Goal: Information Seeking & Learning: Learn about a topic

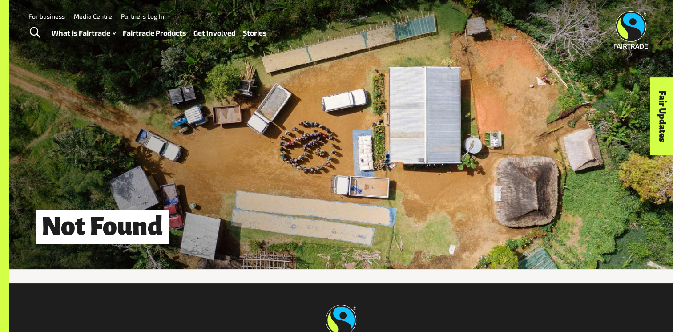
click at [153, 34] on link "Fairtrade Products" at bounding box center [155, 33] width 64 height 13
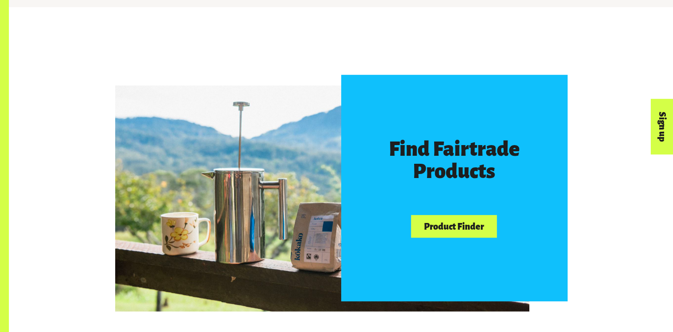
scroll to position [513, 0]
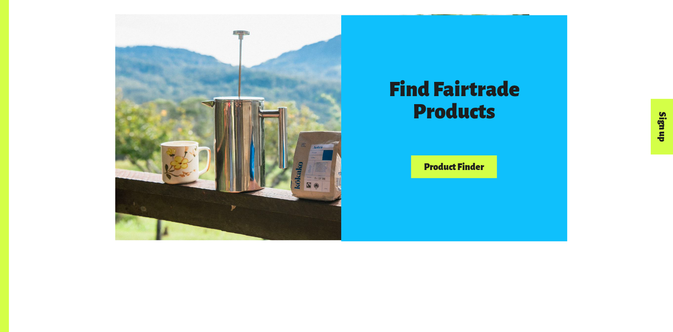
click at [470, 173] on link "Product Finder" at bounding box center [453, 166] width 85 height 23
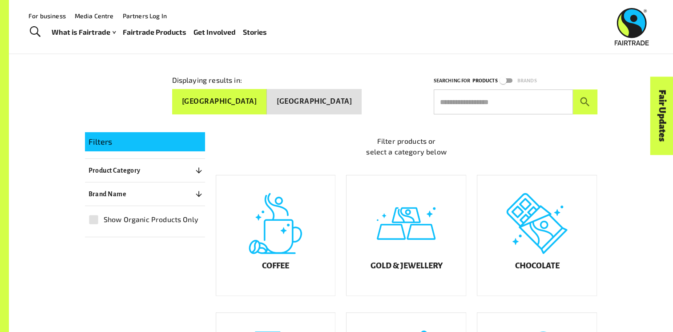
scroll to position [119, 0]
click at [537, 268] on div "Chocolate" at bounding box center [536, 235] width 119 height 120
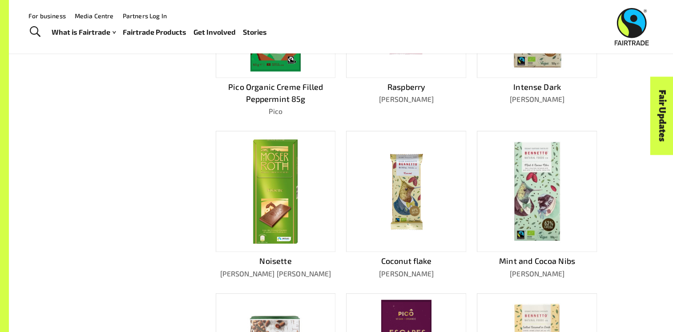
scroll to position [325, 0]
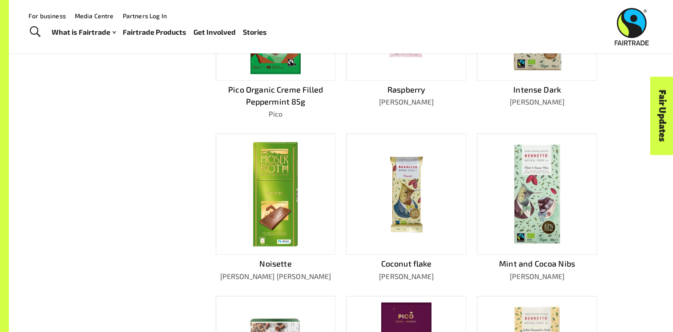
click at [288, 194] on img at bounding box center [275, 194] width 48 height 108
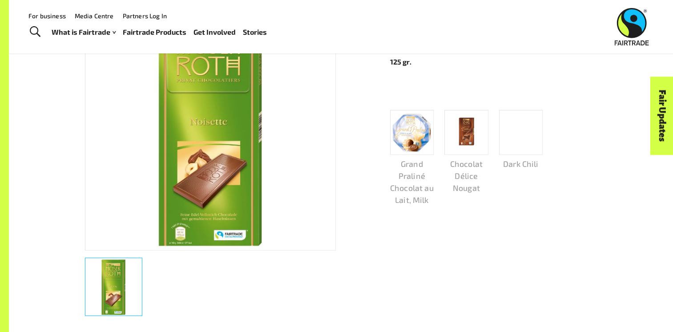
scroll to position [103, 0]
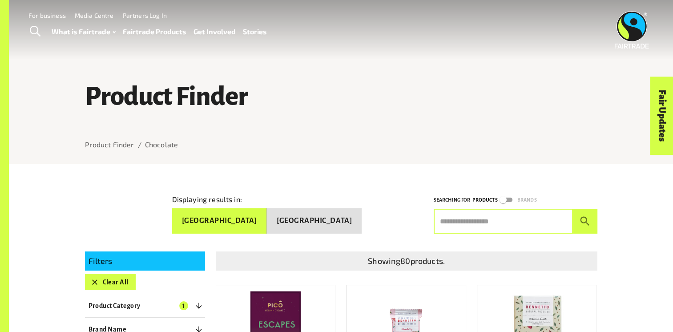
click at [518, 223] on input "text" at bounding box center [502, 221] width 139 height 25
type input "****"
click at [573, 209] on button "submit" at bounding box center [585, 221] width 24 height 25
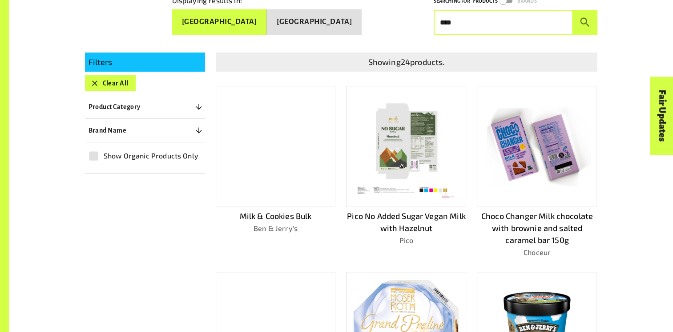
scroll to position [199, 0]
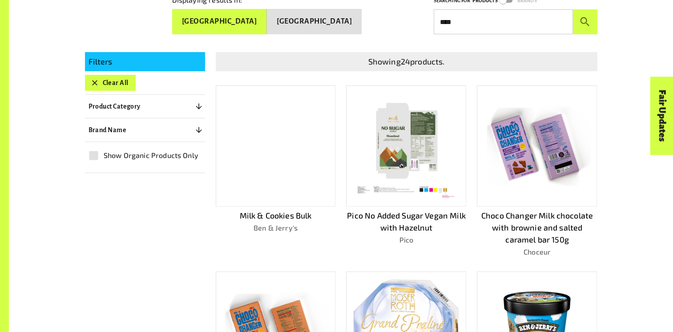
click at [517, 218] on p "Choco Changer Milk chocolate with brownie and salted caramel bar 150g" at bounding box center [537, 227] width 120 height 36
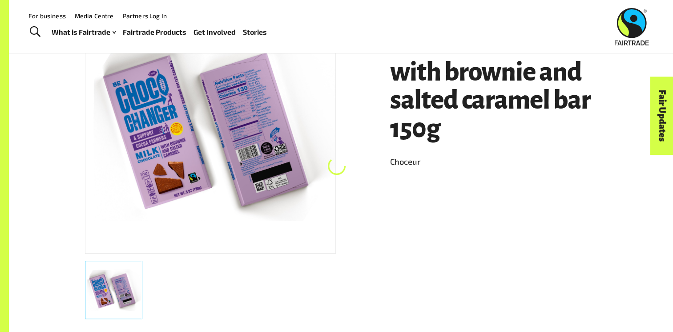
scroll to position [165, 0]
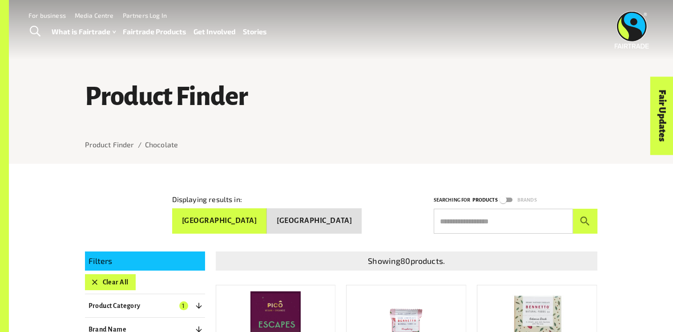
click at [487, 228] on input "text" at bounding box center [502, 221] width 139 height 25
type input "******"
click at [573, 209] on button "submit" at bounding box center [585, 221] width 24 height 25
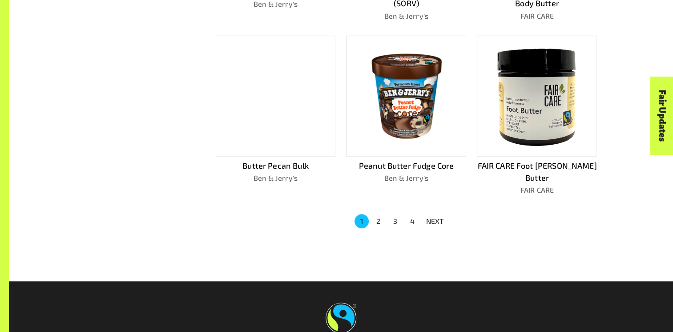
scroll to position [592, 0]
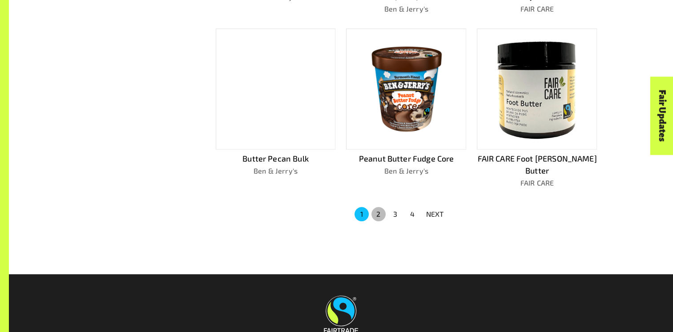
click at [381, 207] on button "2" at bounding box center [378, 214] width 14 height 14
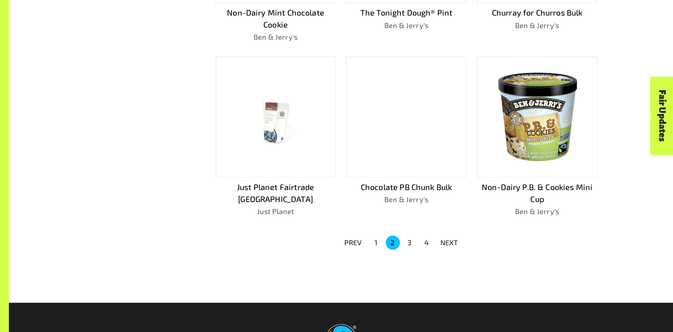
scroll to position [576, 0]
click at [413, 244] on button "3" at bounding box center [409, 242] width 14 height 14
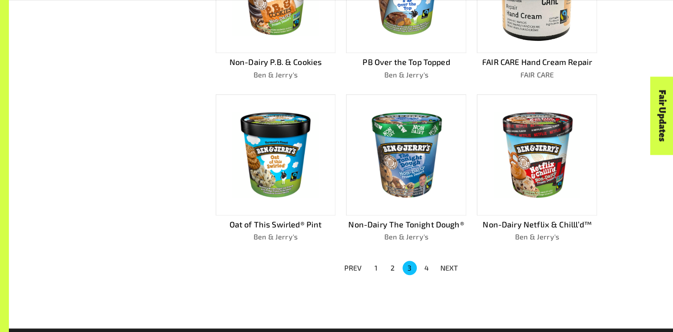
scroll to position [523, 0]
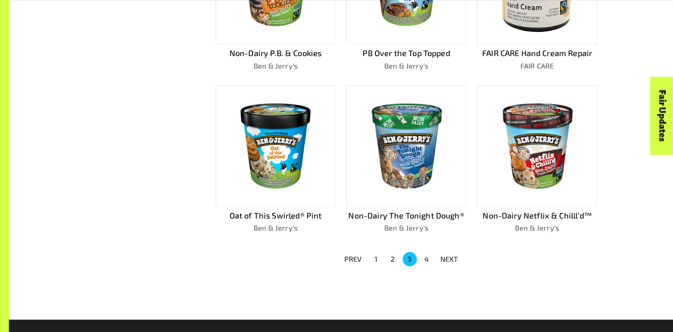
click at [424, 258] on button "4" at bounding box center [426, 259] width 14 height 14
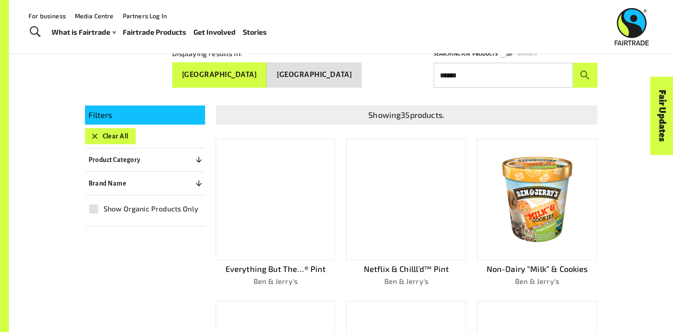
scroll to position [130, 0]
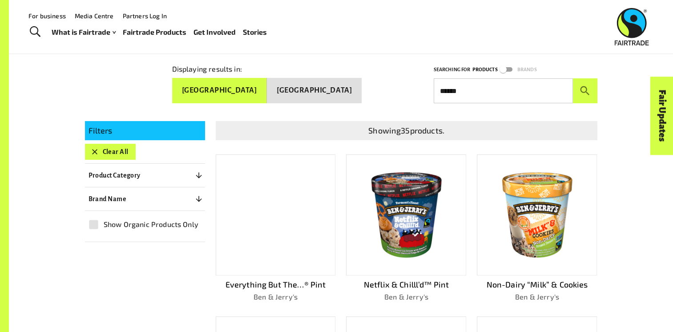
click at [496, 90] on input "******" at bounding box center [502, 90] width 139 height 25
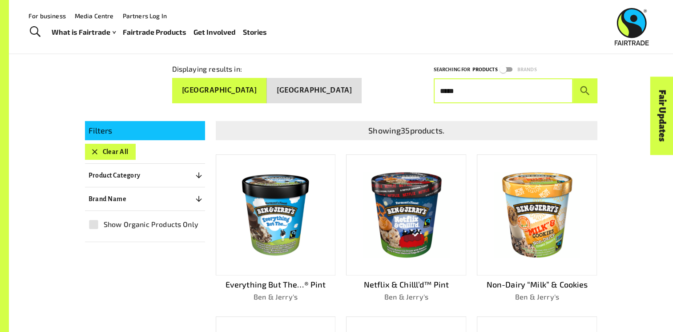
type input "*****"
click at [573, 78] on button "submit" at bounding box center [585, 90] width 24 height 25
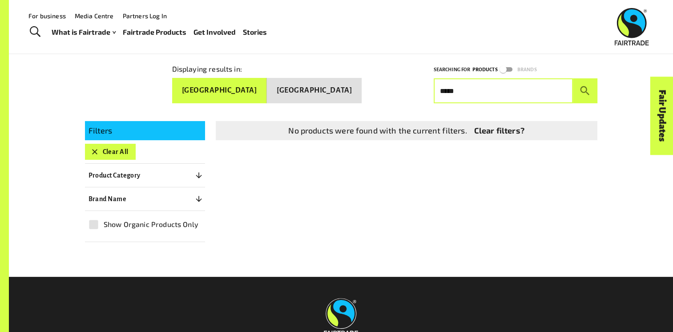
click at [497, 90] on input "*****" at bounding box center [502, 90] width 139 height 25
type input "*****"
click at [573, 78] on button "submit" at bounding box center [585, 90] width 24 height 25
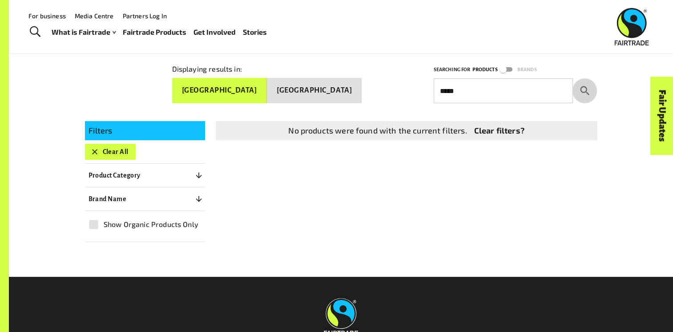
click at [584, 88] on icon "submit" at bounding box center [584, 90] width 12 height 12
click at [537, 90] on input "*****" at bounding box center [502, 90] width 139 height 25
click at [573, 78] on button "submit" at bounding box center [585, 90] width 24 height 25
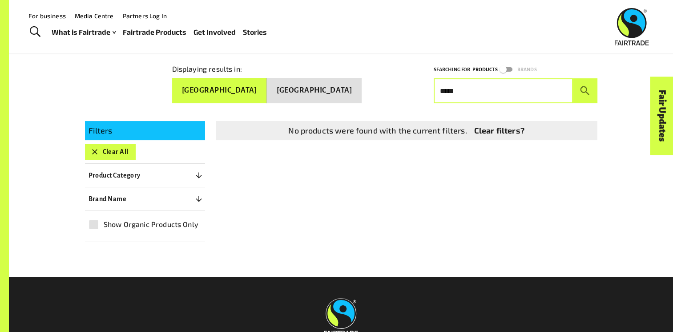
click at [573, 78] on button "submit" at bounding box center [585, 90] width 24 height 25
click at [537, 90] on input "*****" at bounding box center [502, 90] width 139 height 25
click at [573, 78] on button "submit" at bounding box center [585, 90] width 24 height 25
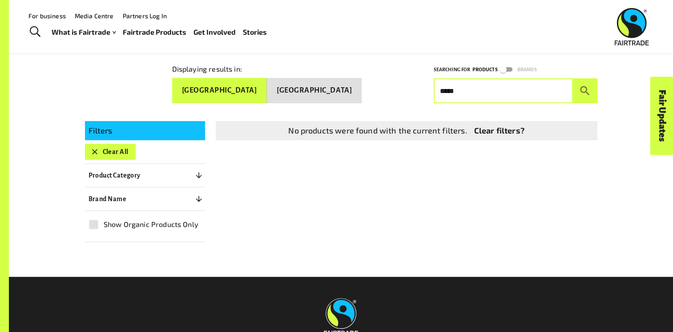
click at [573, 78] on button "submit" at bounding box center [585, 90] width 24 height 25
click at [537, 90] on input "*****" at bounding box center [502, 90] width 139 height 25
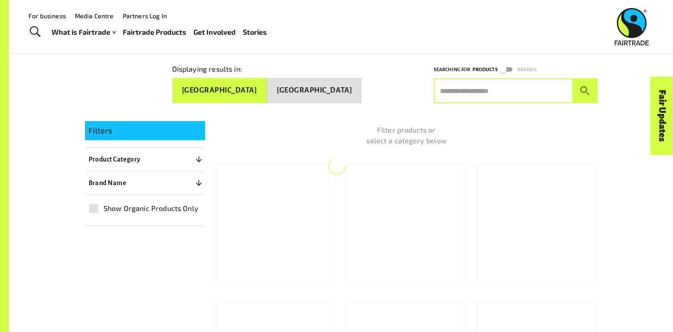
scroll to position [119, 0]
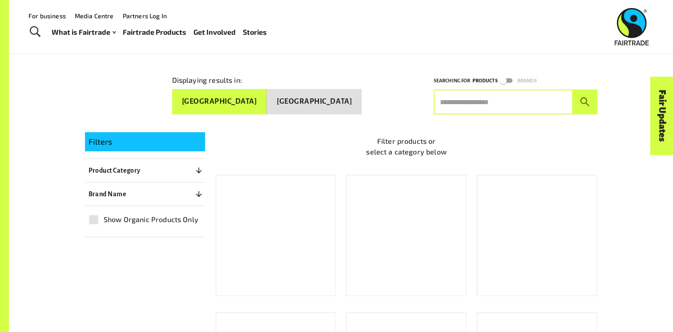
click at [460, 106] on input "text" at bounding box center [502, 101] width 139 height 25
type input "*******"
click at [573, 89] on button "submit" at bounding box center [585, 101] width 24 height 25
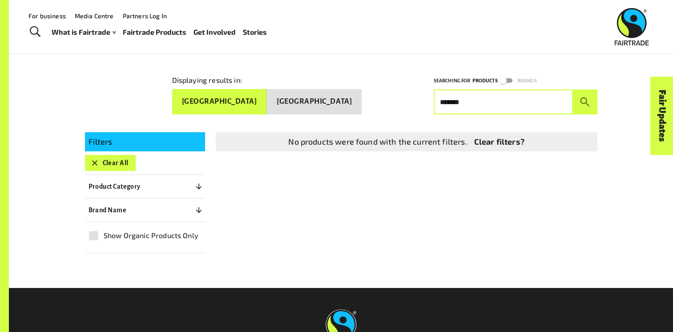
click at [460, 106] on input "*******" at bounding box center [502, 101] width 139 height 25
type input "******"
click at [573, 89] on button "submit" at bounding box center [585, 101] width 24 height 25
click at [460, 106] on input "******" at bounding box center [502, 101] width 139 height 25
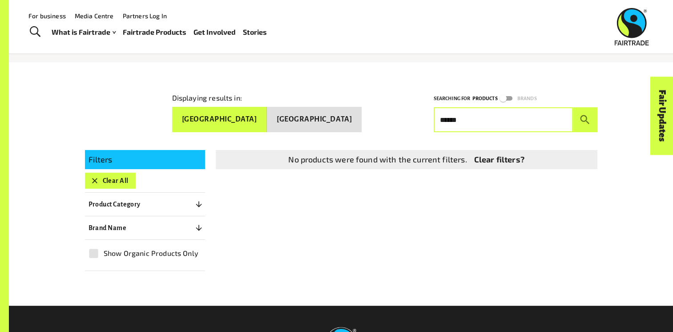
scroll to position [102, 0]
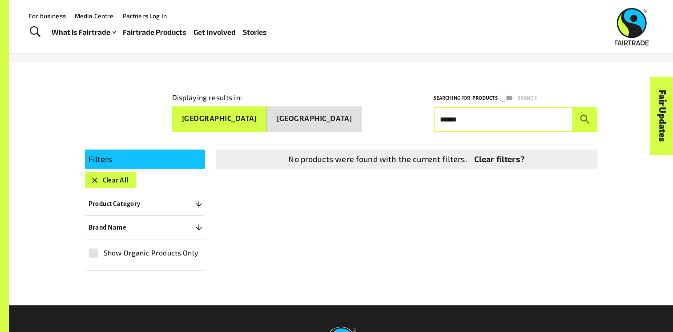
click at [153, 35] on link "Fairtrade Products" at bounding box center [155, 32] width 64 height 13
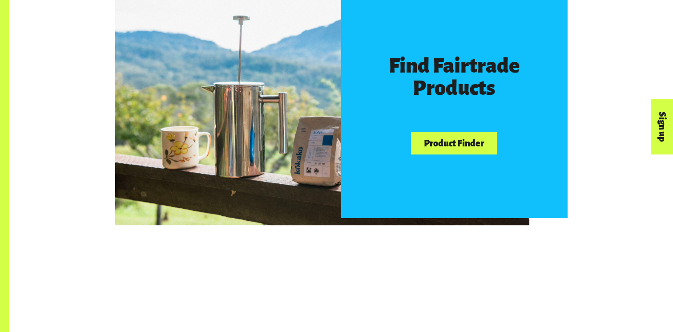
scroll to position [544, 0]
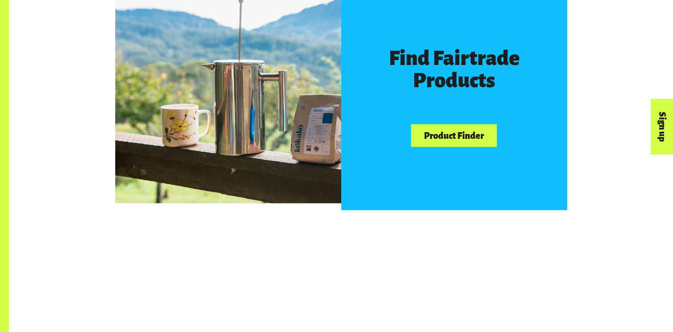
click at [466, 125] on div "Find Fairtrade Products Product Finder" at bounding box center [454, 97] width 226 height 226
click at [466, 127] on link "Product Finder" at bounding box center [453, 135] width 85 height 23
click at [466, 131] on link "Product Finder" at bounding box center [453, 135] width 85 height 23
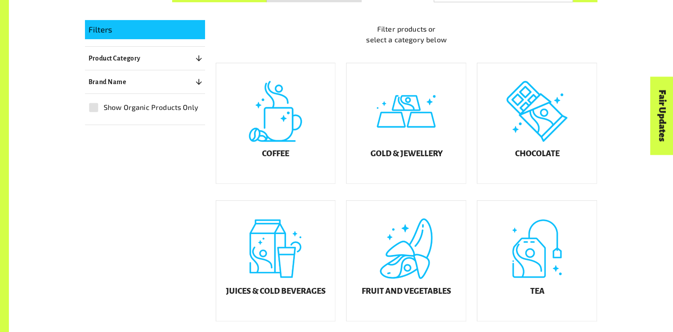
scroll to position [231, 0]
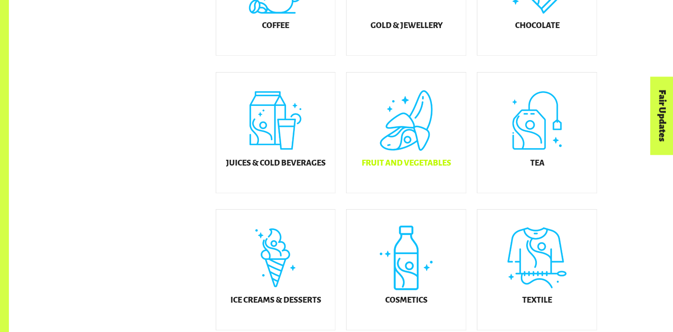
click at [418, 156] on div "Fruit and Vegetables" at bounding box center [405, 132] width 119 height 120
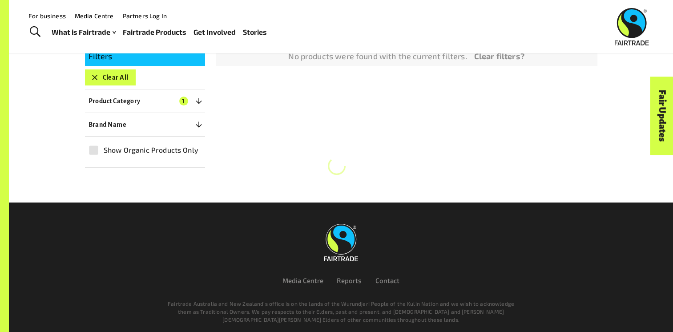
scroll to position [165, 0]
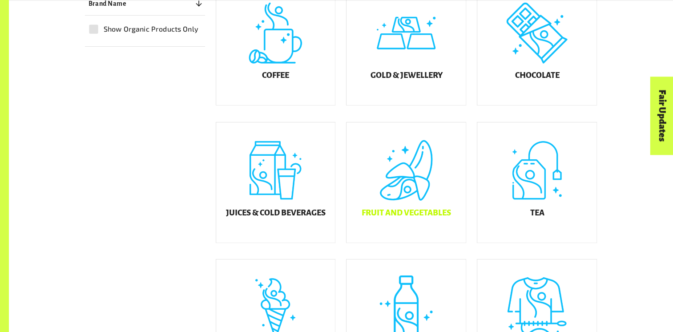
scroll to position [310, 0]
click at [564, 79] on div "Chocolate" at bounding box center [536, 44] width 119 height 120
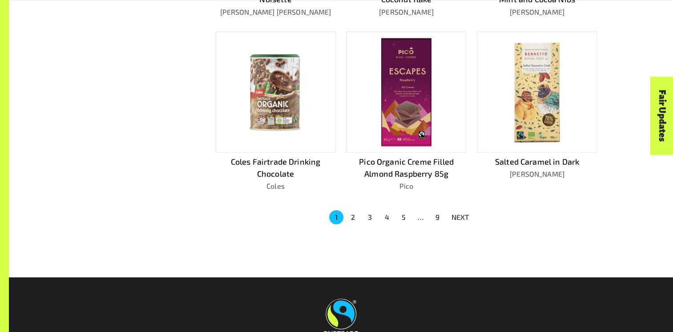
scroll to position [610, 0]
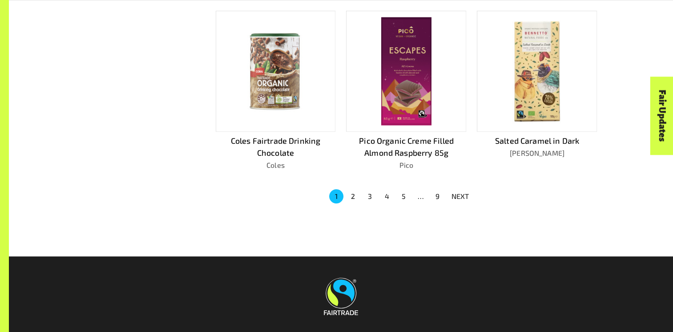
click at [371, 193] on button "3" at bounding box center [370, 196] width 14 height 14
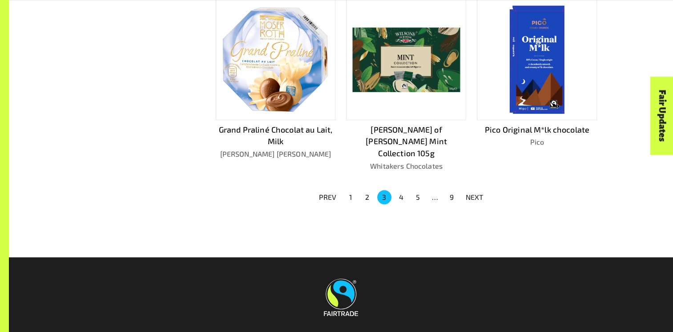
scroll to position [646, 0]
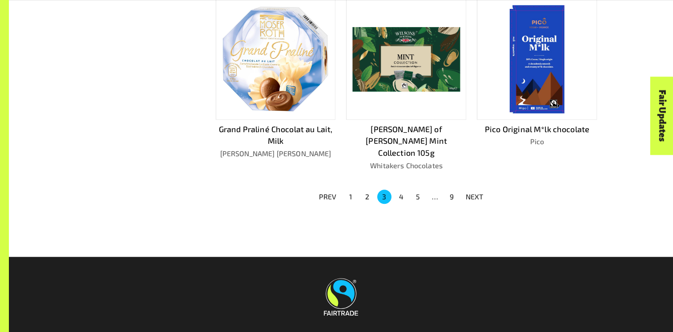
click at [421, 189] on button "5" at bounding box center [418, 196] width 14 height 14
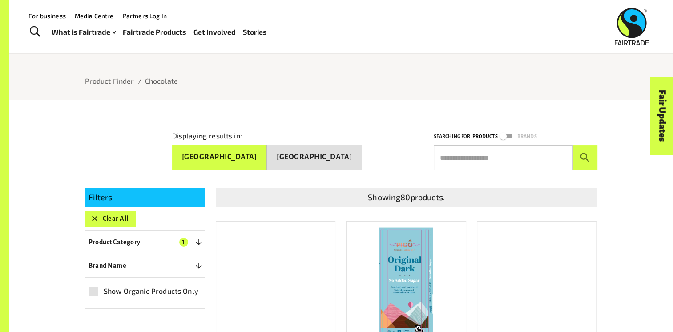
scroll to position [0, 0]
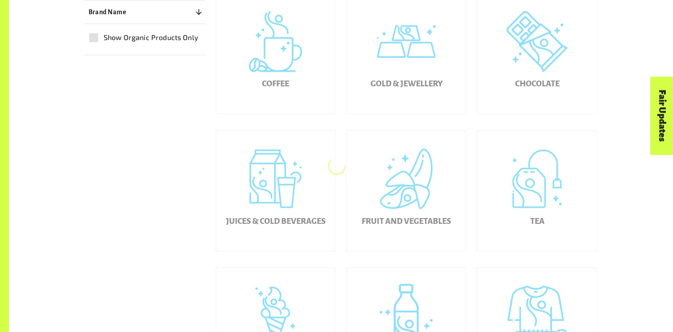
scroll to position [310, 0]
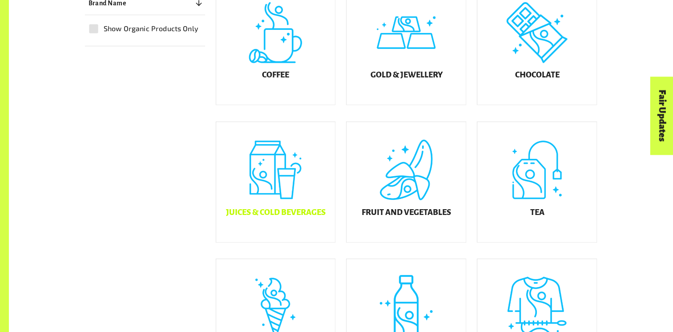
click at [301, 179] on div "Juices & Cold Beverages" at bounding box center [275, 182] width 119 height 120
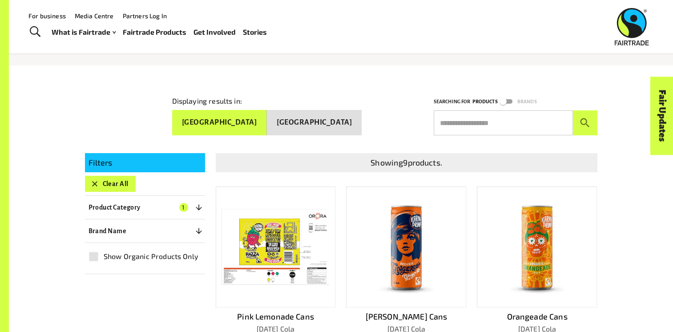
scroll to position [98, 0]
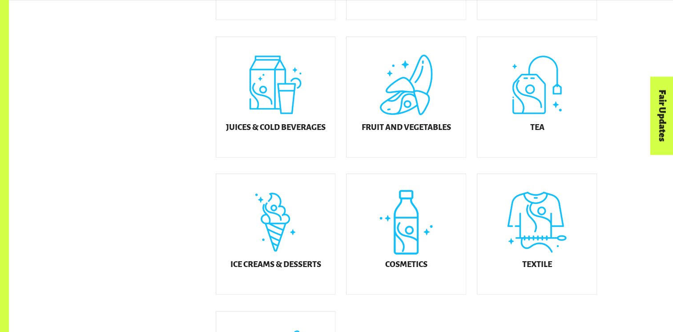
scroll to position [396, 0]
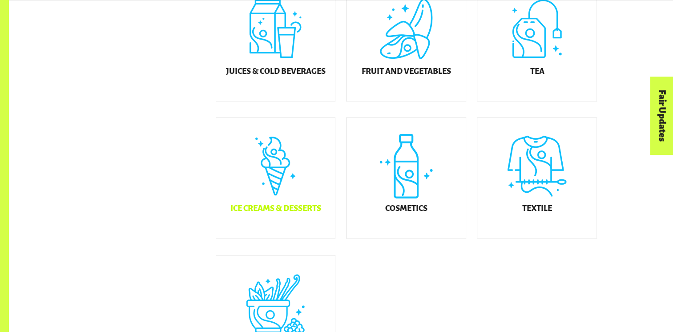
click at [293, 192] on div "Ice Creams & Desserts" at bounding box center [275, 178] width 119 height 120
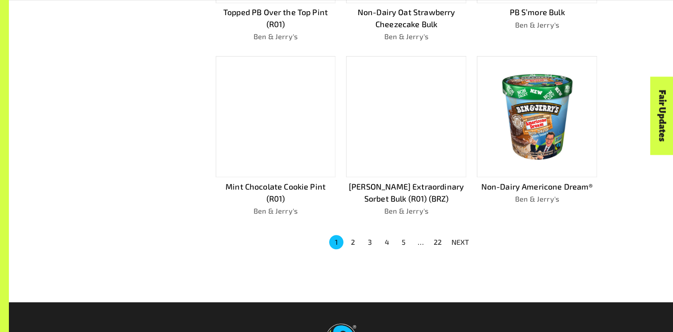
scroll to position [576, 0]
click at [400, 245] on button "5" at bounding box center [404, 242] width 14 height 14
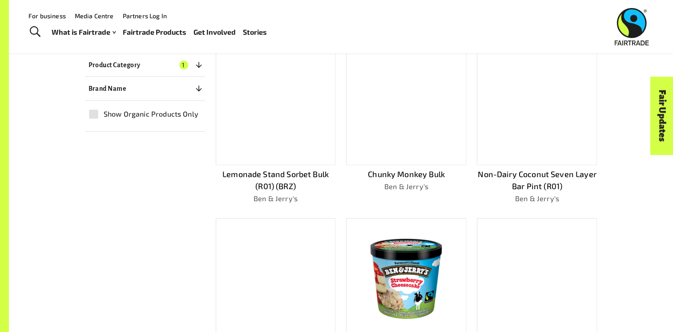
scroll to position [240, 0]
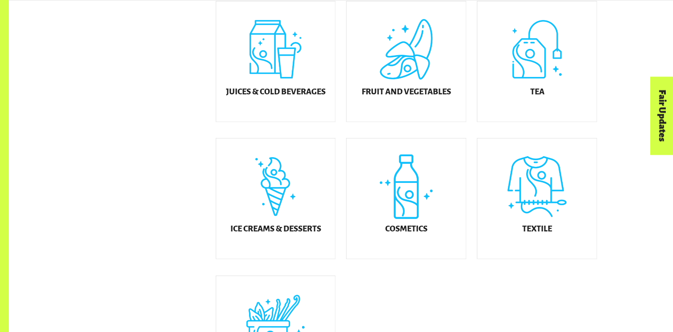
scroll to position [451, 0]
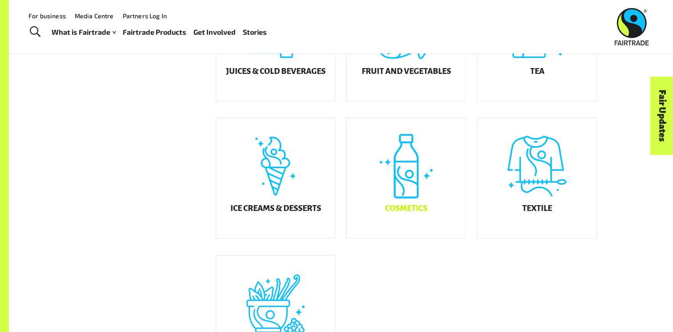
click at [406, 183] on div "Cosmetics" at bounding box center [405, 178] width 119 height 120
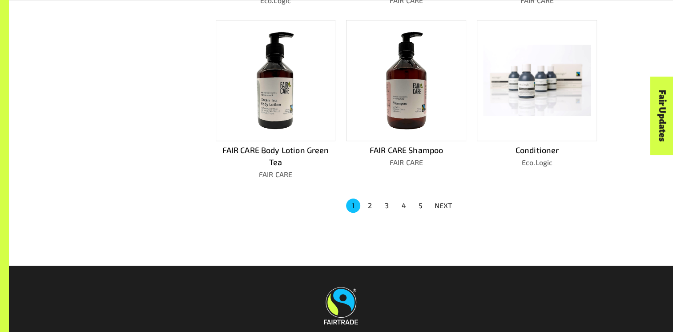
scroll to position [590, 0]
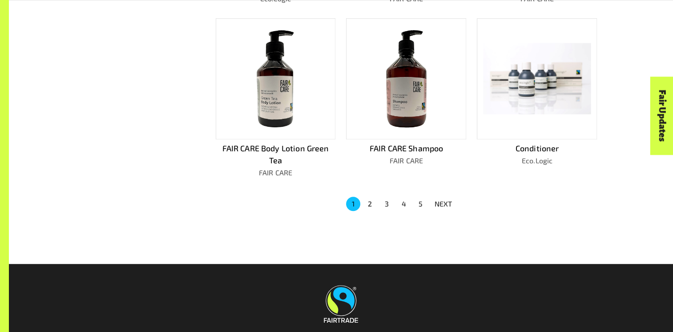
click at [366, 204] on button "2" at bounding box center [370, 204] width 14 height 14
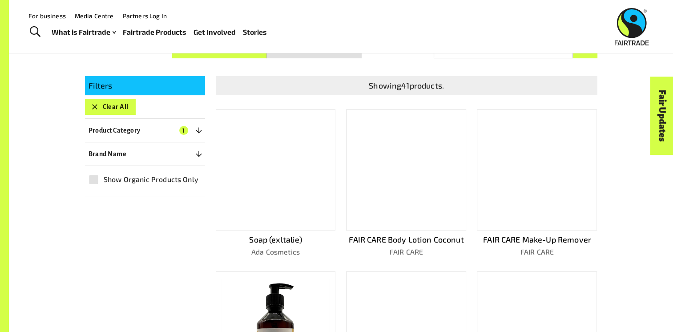
scroll to position [176, 0]
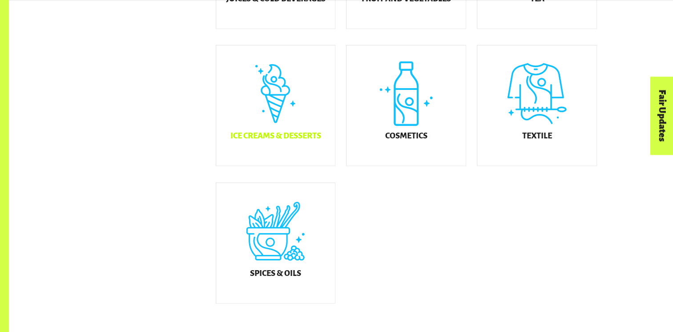
scroll to position [524, 0]
click at [280, 223] on div "Spices & Oils" at bounding box center [275, 242] width 119 height 120
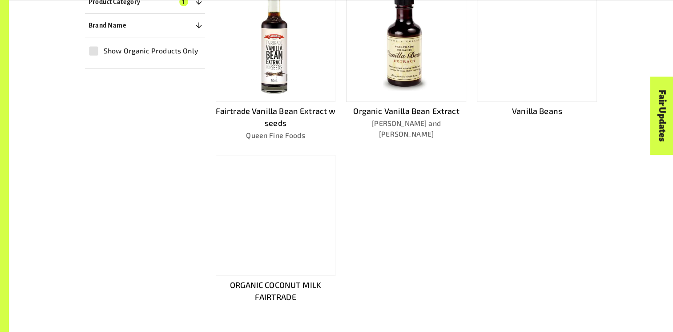
scroll to position [304, 0]
click at [292, 241] on div at bounding box center [276, 214] width 120 height 121
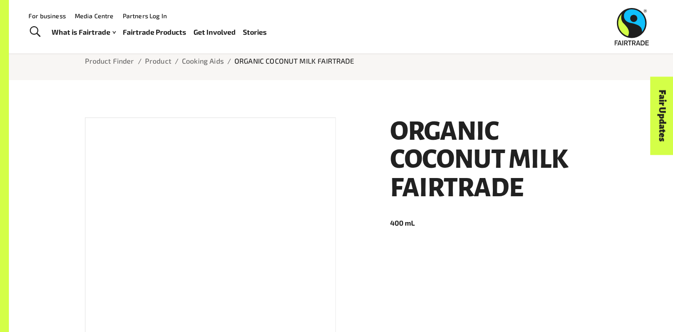
scroll to position [68, 0]
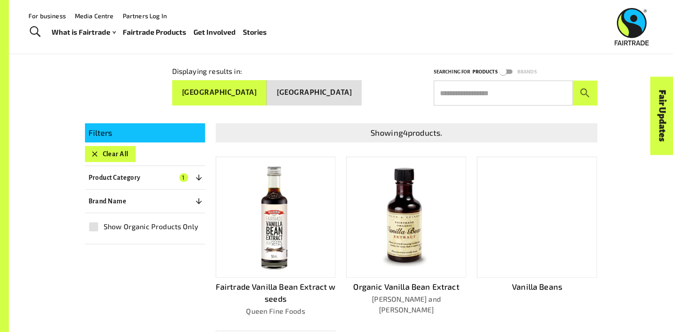
scroll to position [128, 0]
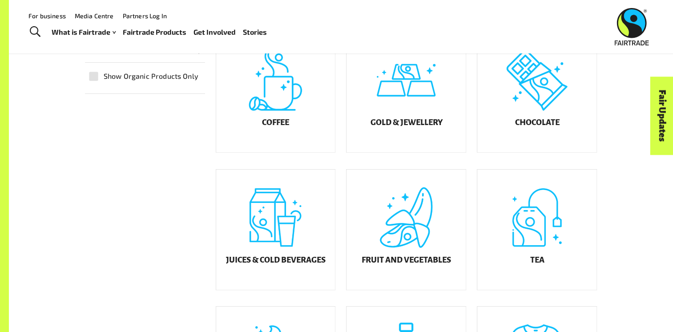
scroll to position [260, 0]
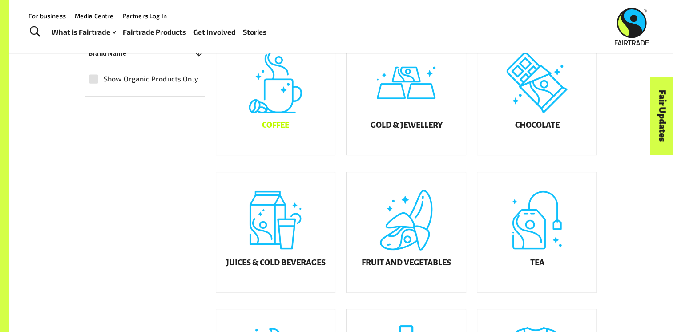
click at [281, 123] on div "Coffee" at bounding box center [275, 95] width 119 height 120
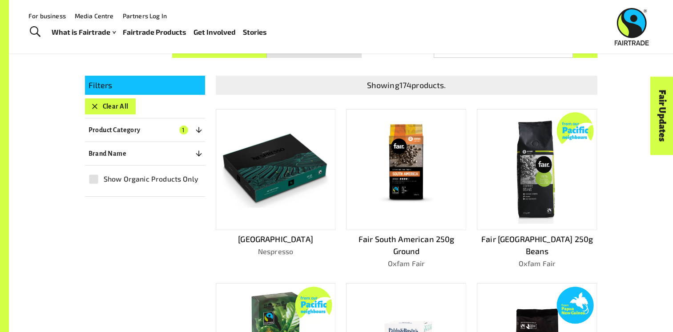
scroll to position [175, 0]
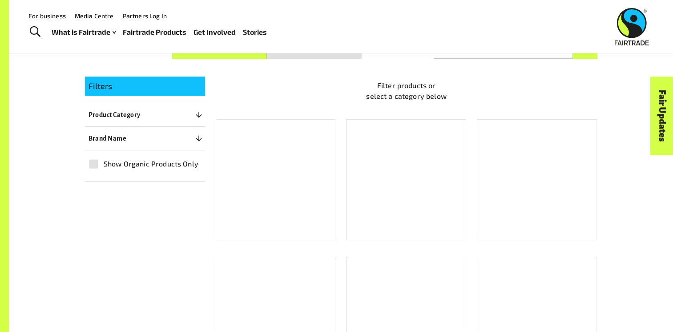
scroll to position [260, 0]
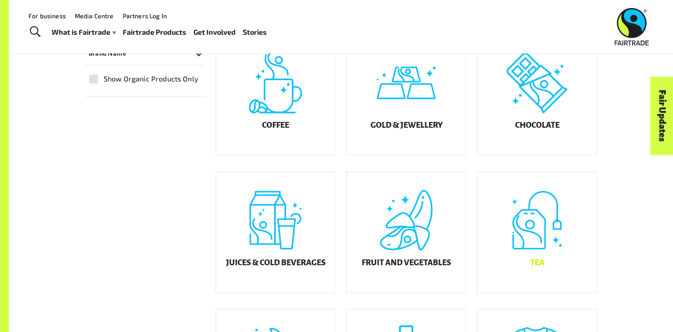
click at [525, 248] on div "Tea" at bounding box center [536, 232] width 119 height 120
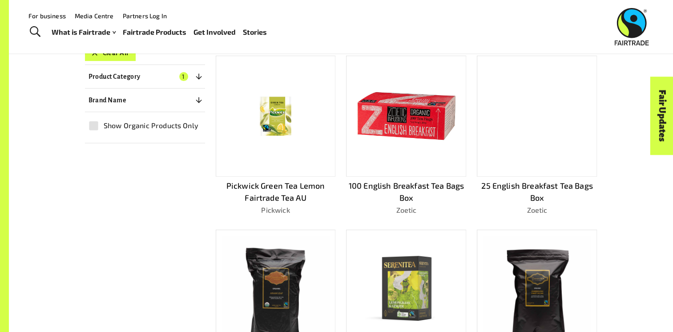
scroll to position [229, 0]
